Goal: Transaction & Acquisition: Download file/media

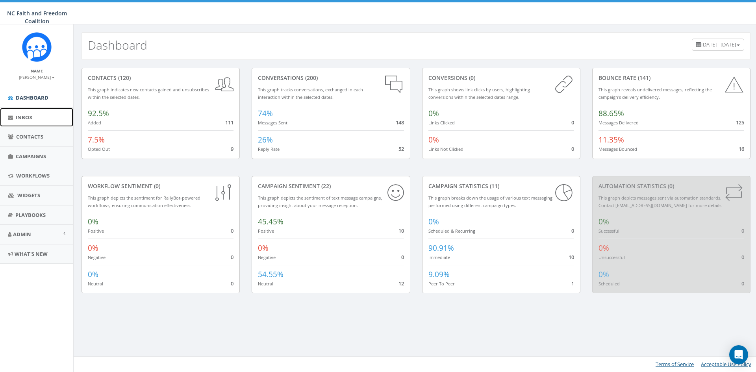
click at [39, 116] on link "Inbox" at bounding box center [36, 117] width 73 height 19
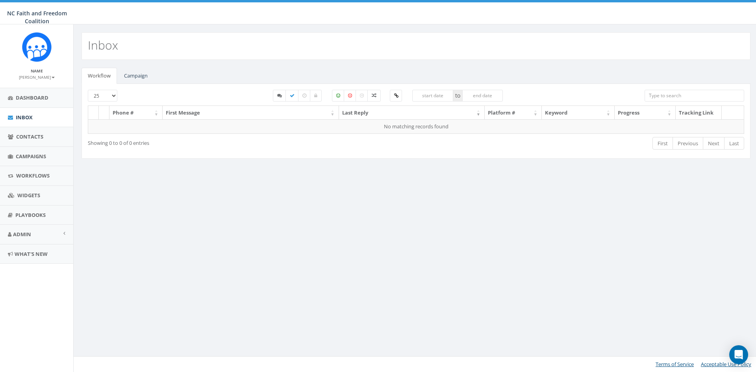
select select
click at [129, 76] on link "Campaign" at bounding box center [136, 76] width 36 height 16
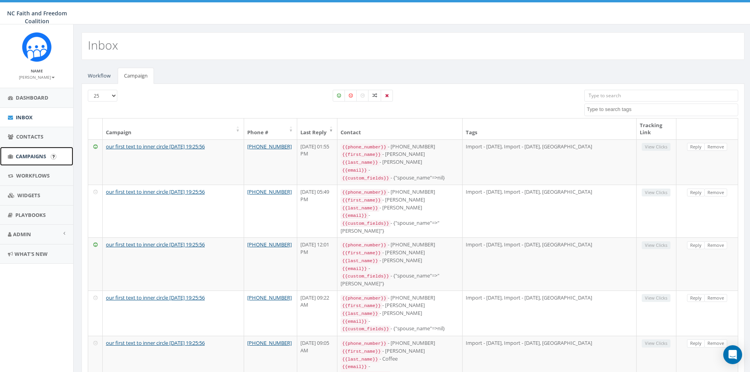
click at [39, 155] on span "Campaigns" at bounding box center [31, 156] width 30 height 7
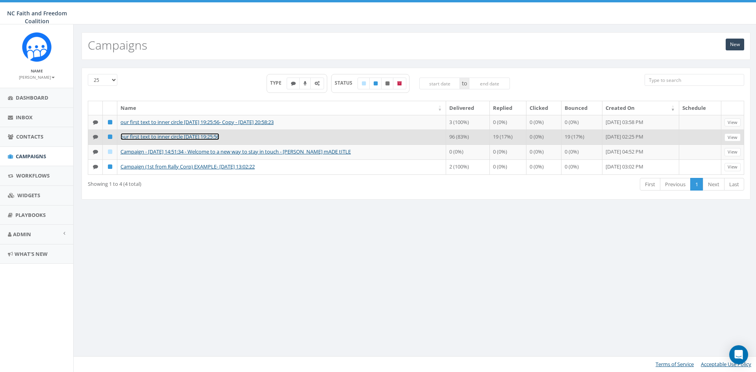
click at [207, 137] on link "our first text to inner circle [DATE] 19:25:56" at bounding box center [169, 136] width 99 height 7
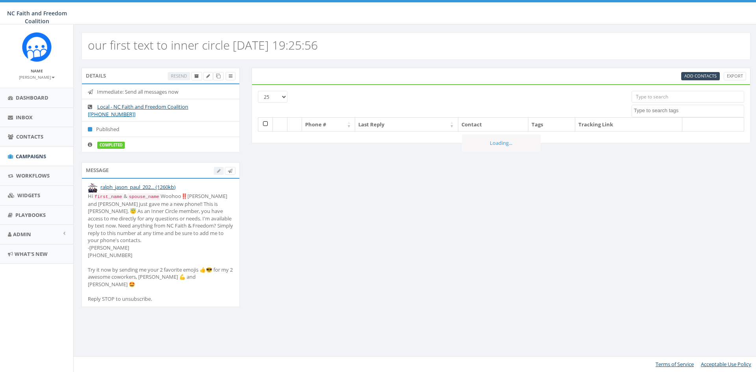
select select
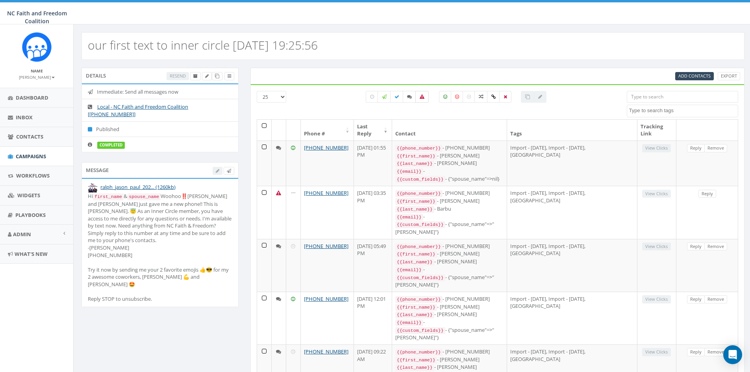
click at [421, 95] on icon at bounding box center [421, 96] width 5 height 5
checkbox input "true"
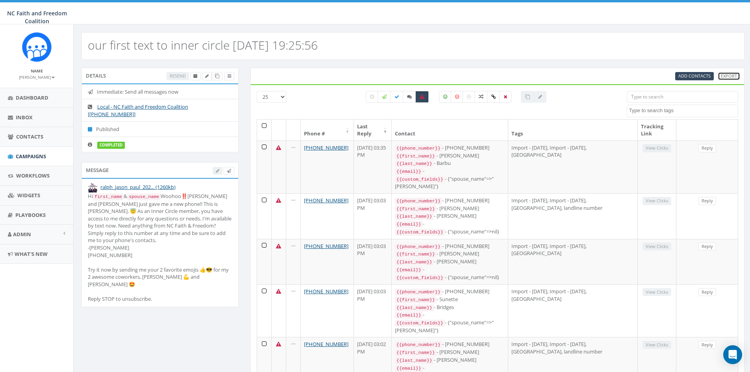
click at [733, 77] on link "Export" at bounding box center [728, 76] width 22 height 8
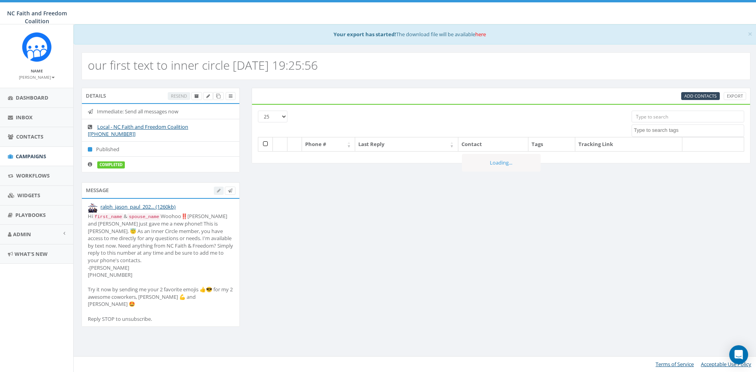
select select
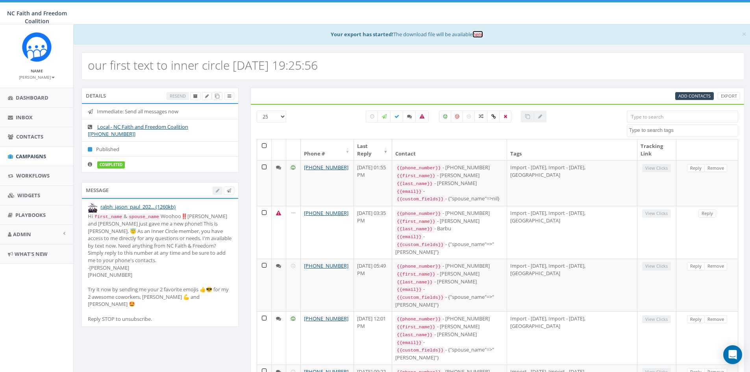
click at [480, 34] on link "here" at bounding box center [477, 34] width 11 height 7
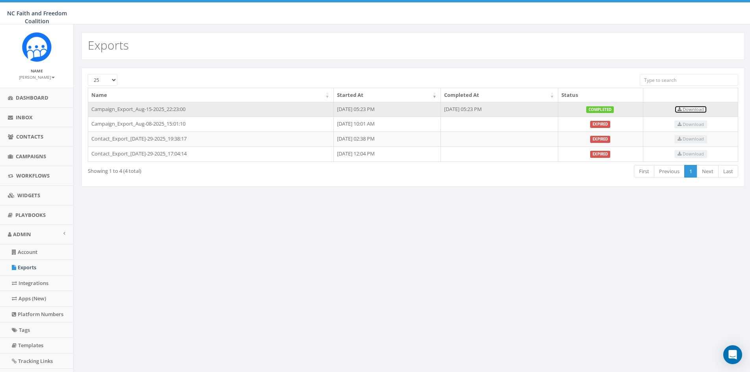
click at [698, 108] on span "Download" at bounding box center [690, 109] width 26 height 6
